Goal: Navigation & Orientation: Find specific page/section

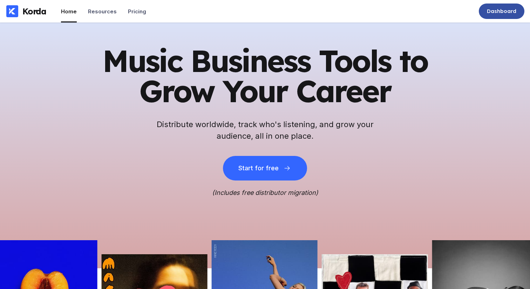
click at [504, 13] on div "Dashboard" at bounding box center [501, 11] width 29 height 7
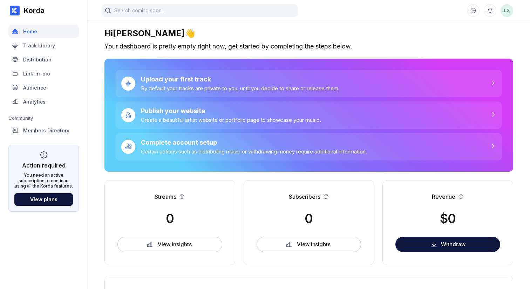
click at [45, 220] on div "Korda Home Track Library Distribution Link-in-bio Audience Analytics Community …" at bounding box center [44, 144] width 88 height 289
click at [48, 49] on div "Track Library" at bounding box center [43, 45] width 71 height 13
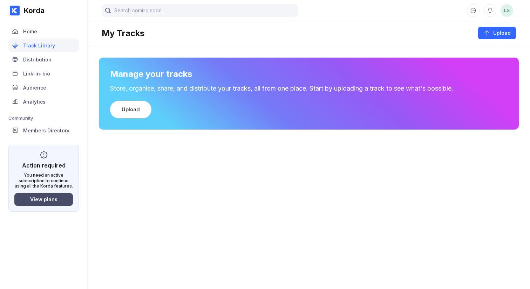
click at [53, 202] on button "View plans" at bounding box center [43, 199] width 59 height 13
click at [209, 170] on main "LS My Tracks Upload Manage your tracks Store, organise, share, and distribute y…" at bounding box center [309, 137] width 443 height 275
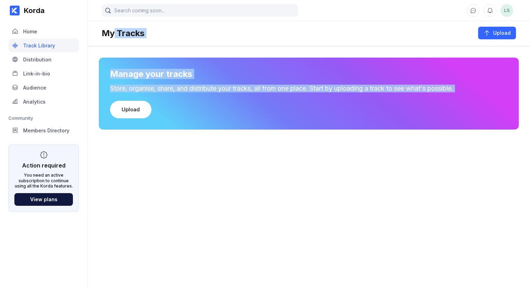
drag, startPoint x: 209, startPoint y: 170, endPoint x: 113, endPoint y: 33, distance: 167.2
click at [113, 33] on main "LS My Tracks Upload Manage your tracks Store, organise, share, and distribute y…" at bounding box center [309, 137] width 443 height 275
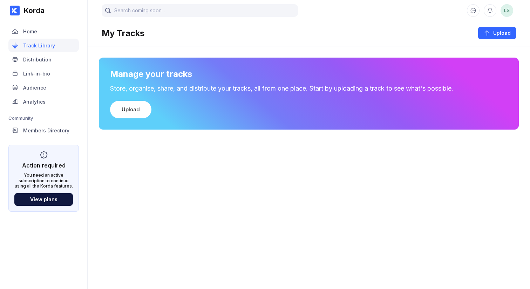
drag, startPoint x: 112, startPoint y: 33, endPoint x: 103, endPoint y: 30, distance: 8.8
click at [112, 33] on div "My Tracks" at bounding box center [123, 33] width 43 height 10
drag, startPoint x: 103, startPoint y: 30, endPoint x: 503, endPoint y: 83, distance: 403.4
click at [503, 83] on main "LS My Tracks Upload Manage your tracks Store, organise, share, and distribute y…" at bounding box center [309, 137] width 443 height 275
click at [503, 83] on div "Manage your tracks Store, organise, share, and distribute your tracks, all from…" at bounding box center [309, 94] width 420 height 72
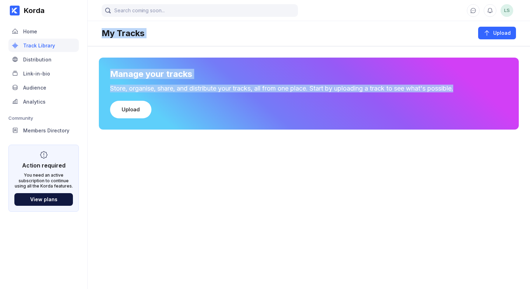
drag, startPoint x: 479, startPoint y: 94, endPoint x: 114, endPoint y: 28, distance: 370.1
click at [114, 28] on main "LS My Tracks Upload Manage your tracks Store, organise, share, and distribute y…" at bounding box center [309, 137] width 443 height 275
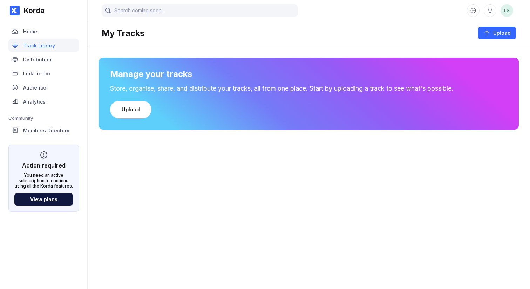
click at [109, 34] on div "My Tracks" at bounding box center [123, 33] width 43 height 10
click at [130, 32] on div "My Tracks" at bounding box center [123, 33] width 43 height 10
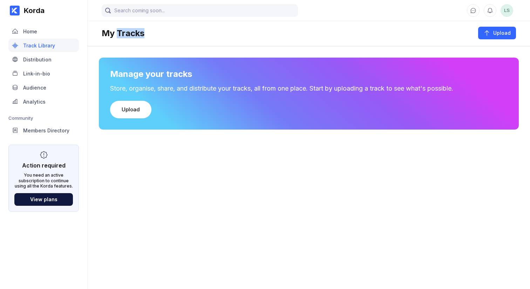
click at [130, 32] on div "My Tracks" at bounding box center [123, 33] width 43 height 10
click at [172, 182] on main "LS My Tracks Upload Manage your tracks Store, organise, share, and distribute y…" at bounding box center [309, 137] width 443 height 275
